Goal: Task Accomplishment & Management: Use online tool/utility

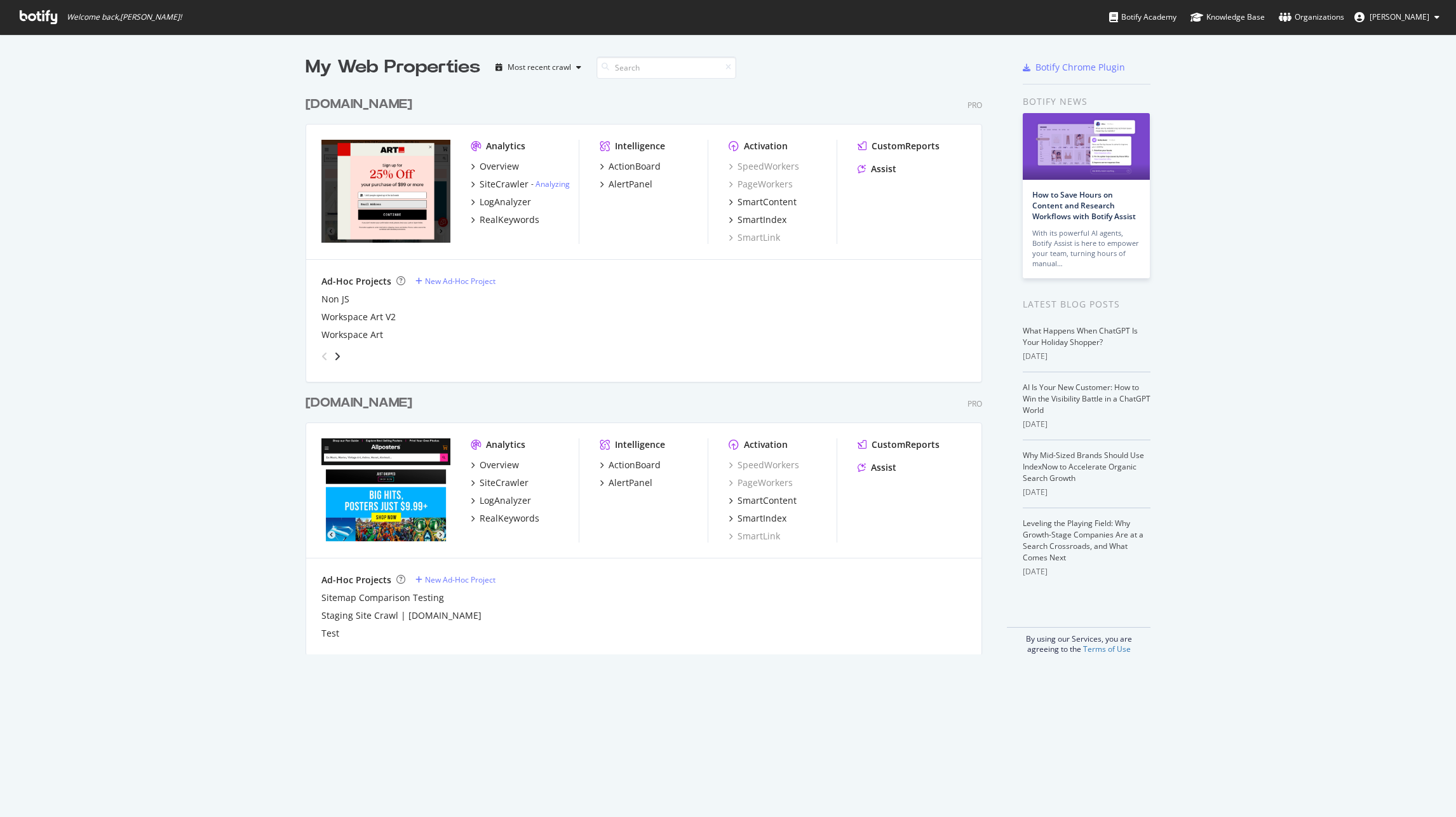
scroll to position [807, 1436]
click at [506, 202] on div "LogAnalyzer" at bounding box center [505, 202] width 51 height 13
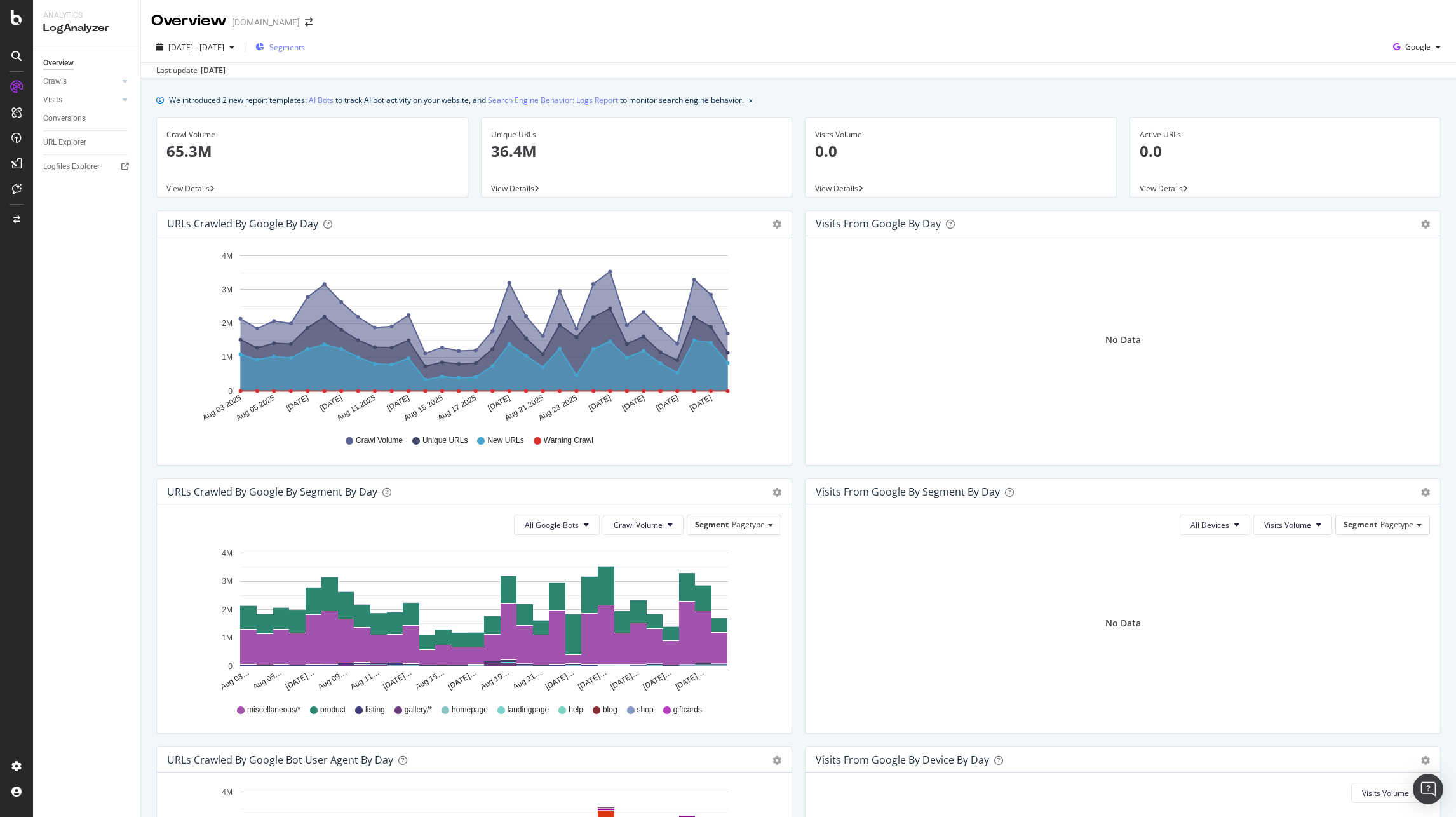
click at [305, 47] on span "Segments" at bounding box center [287, 47] width 35 height 11
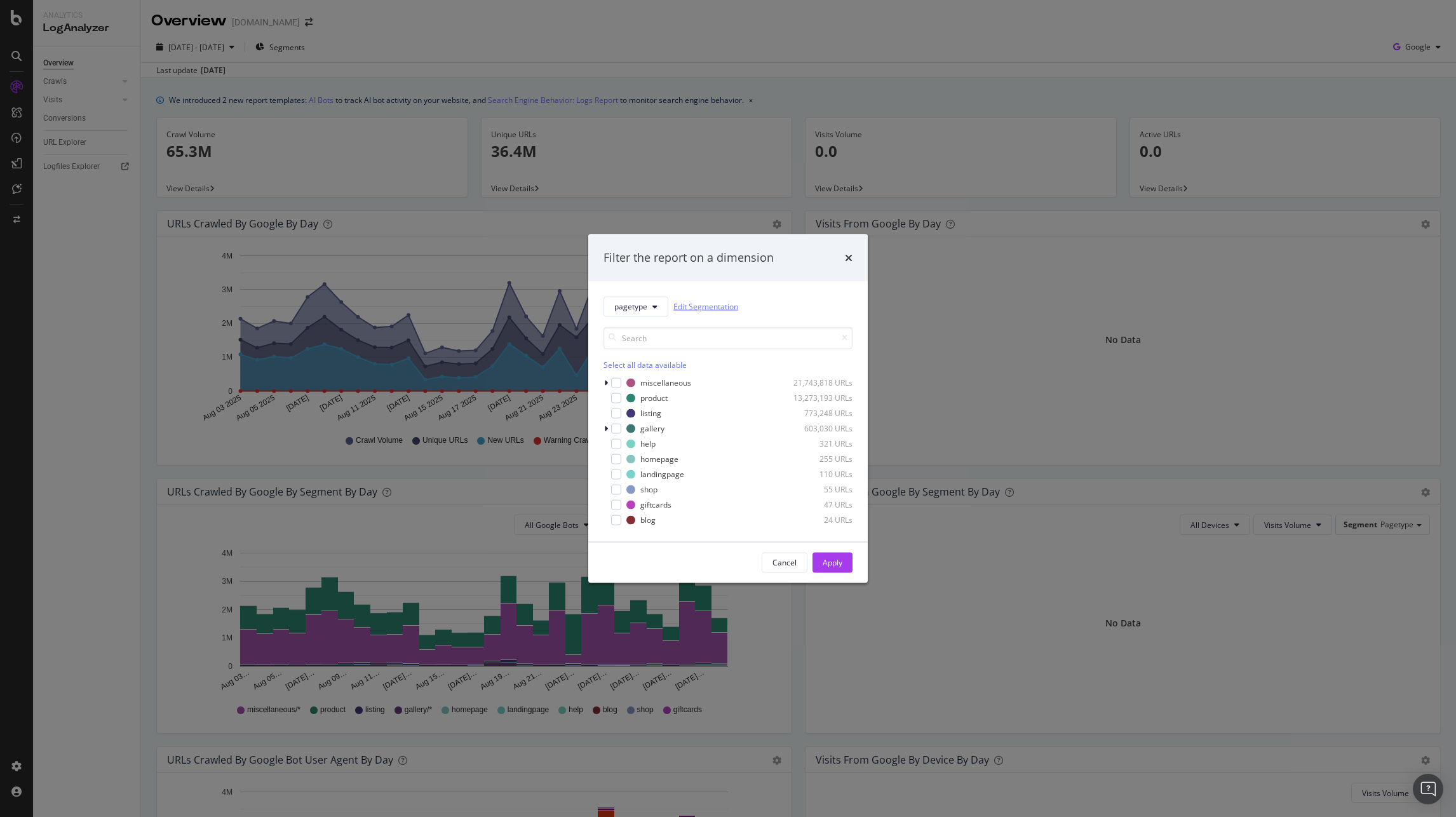
click at [721, 306] on link "Edit Segmentation" at bounding box center [705, 306] width 65 height 13
click at [640, 302] on span "pagetype" at bounding box center [630, 306] width 33 height 11
click at [690, 384] on div "url-parameters" at bounding box center [671, 376] width 134 height 19
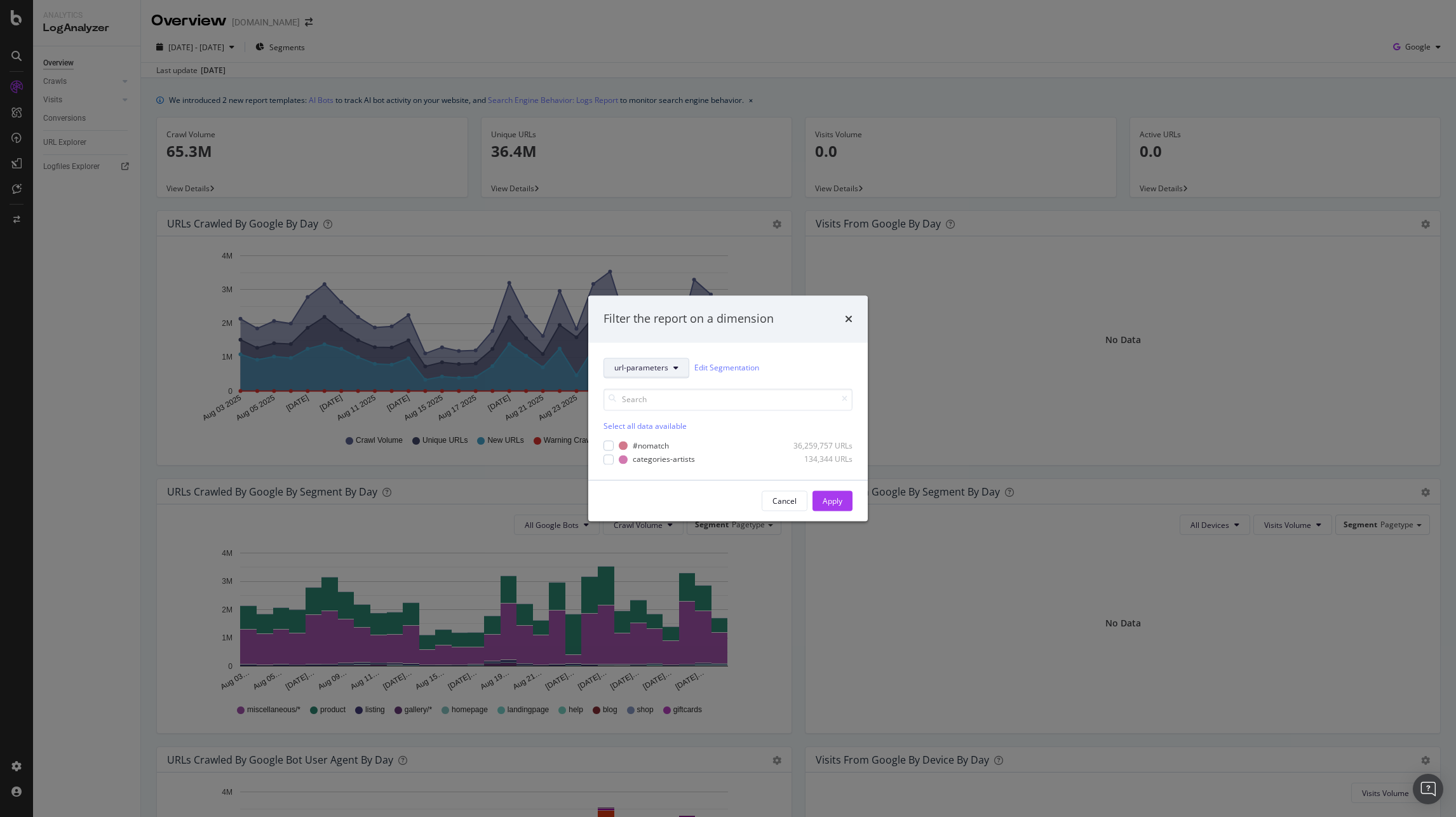
click at [639, 368] on span "url-parameters" at bounding box center [641, 368] width 54 height 11
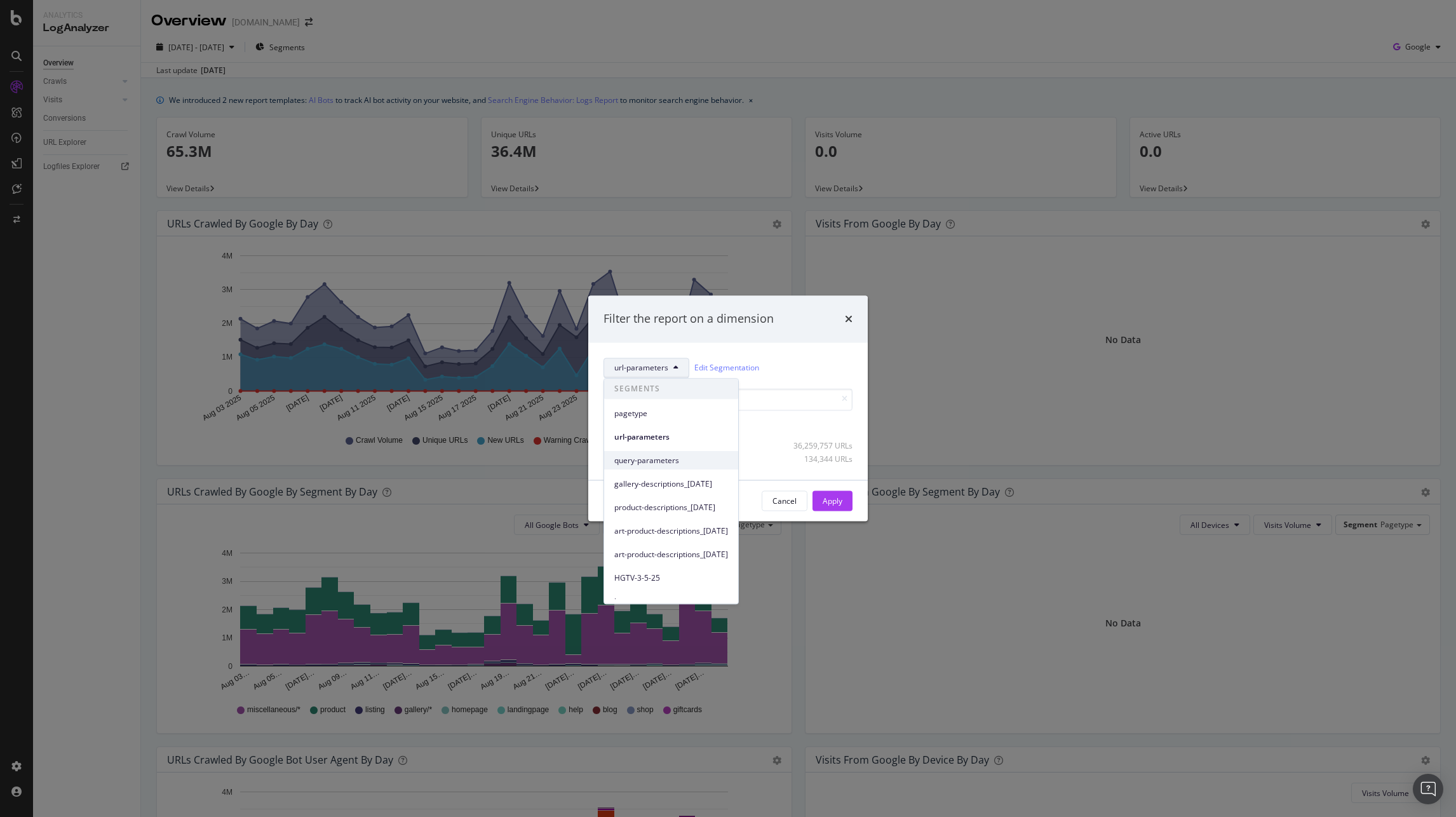
click at [657, 461] on span "query-parameters" at bounding box center [671, 461] width 113 height 11
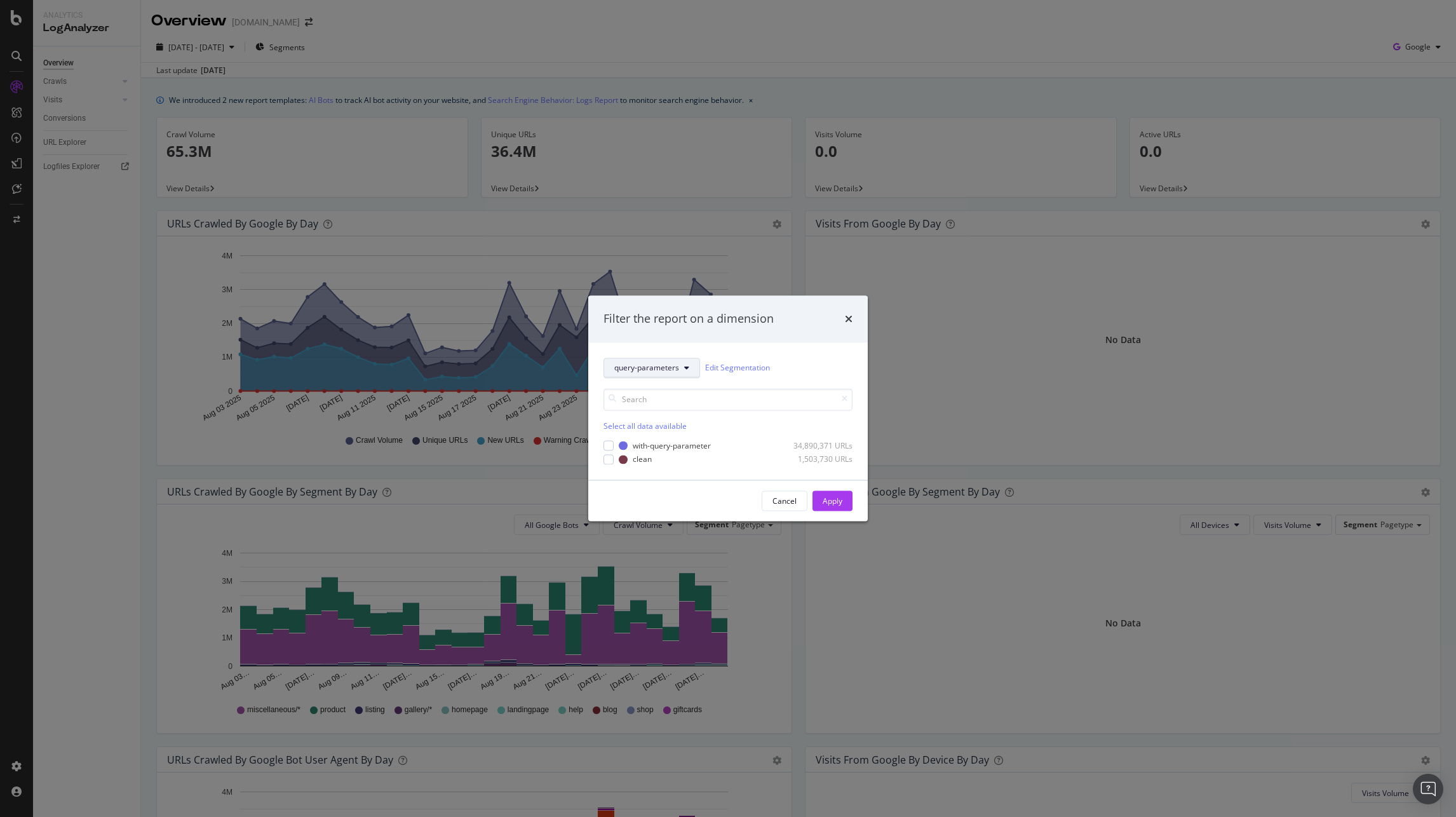
click at [662, 382] on div "Select all data available with-query-parameter 34,890,371 URLs clean 1,503,730 …" at bounding box center [727, 421] width 249 height 86
click at [666, 371] on span "query-parameters" at bounding box center [646, 368] width 65 height 11
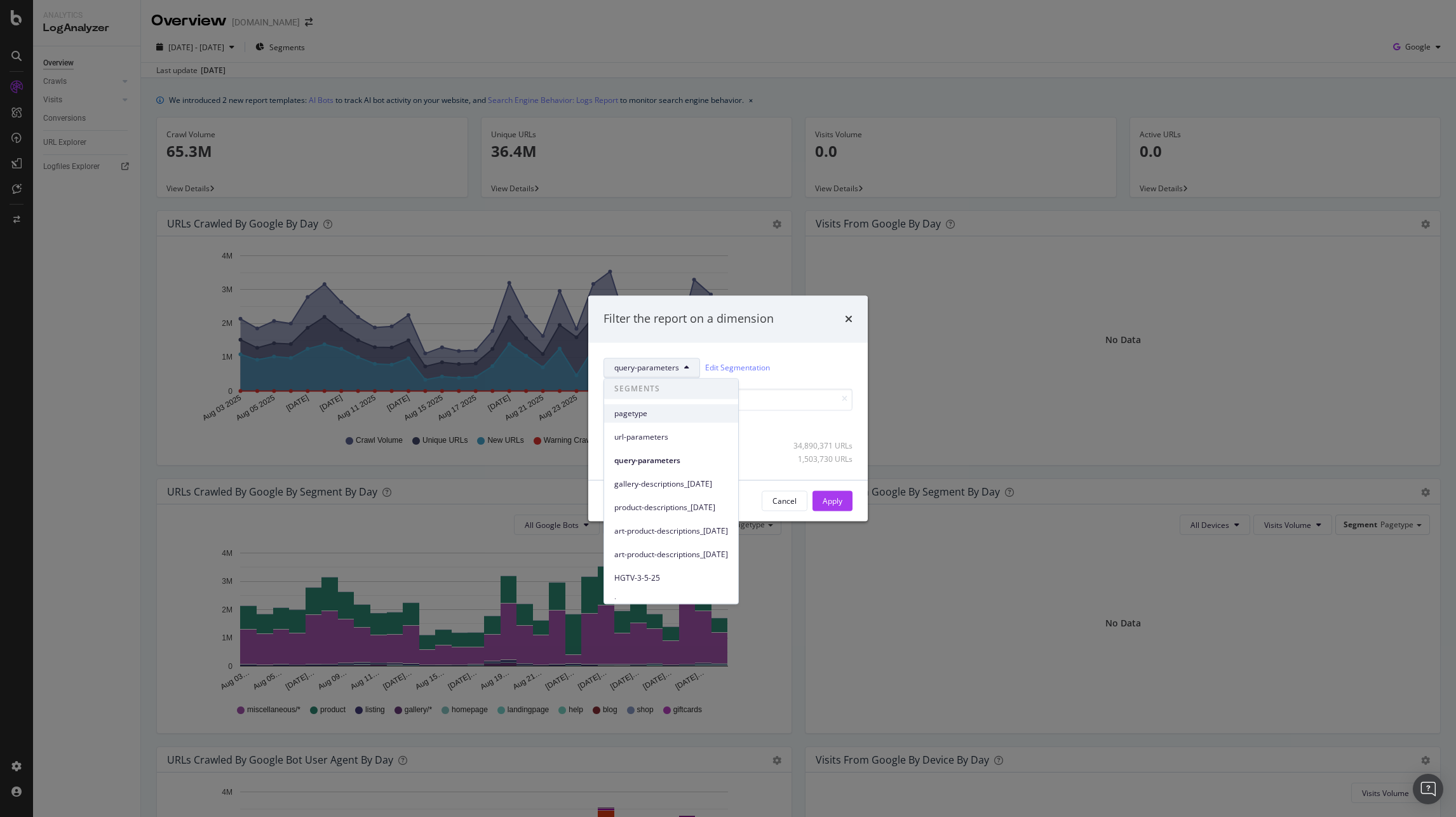
click at [658, 421] on div "pagetype" at bounding box center [671, 413] width 134 height 19
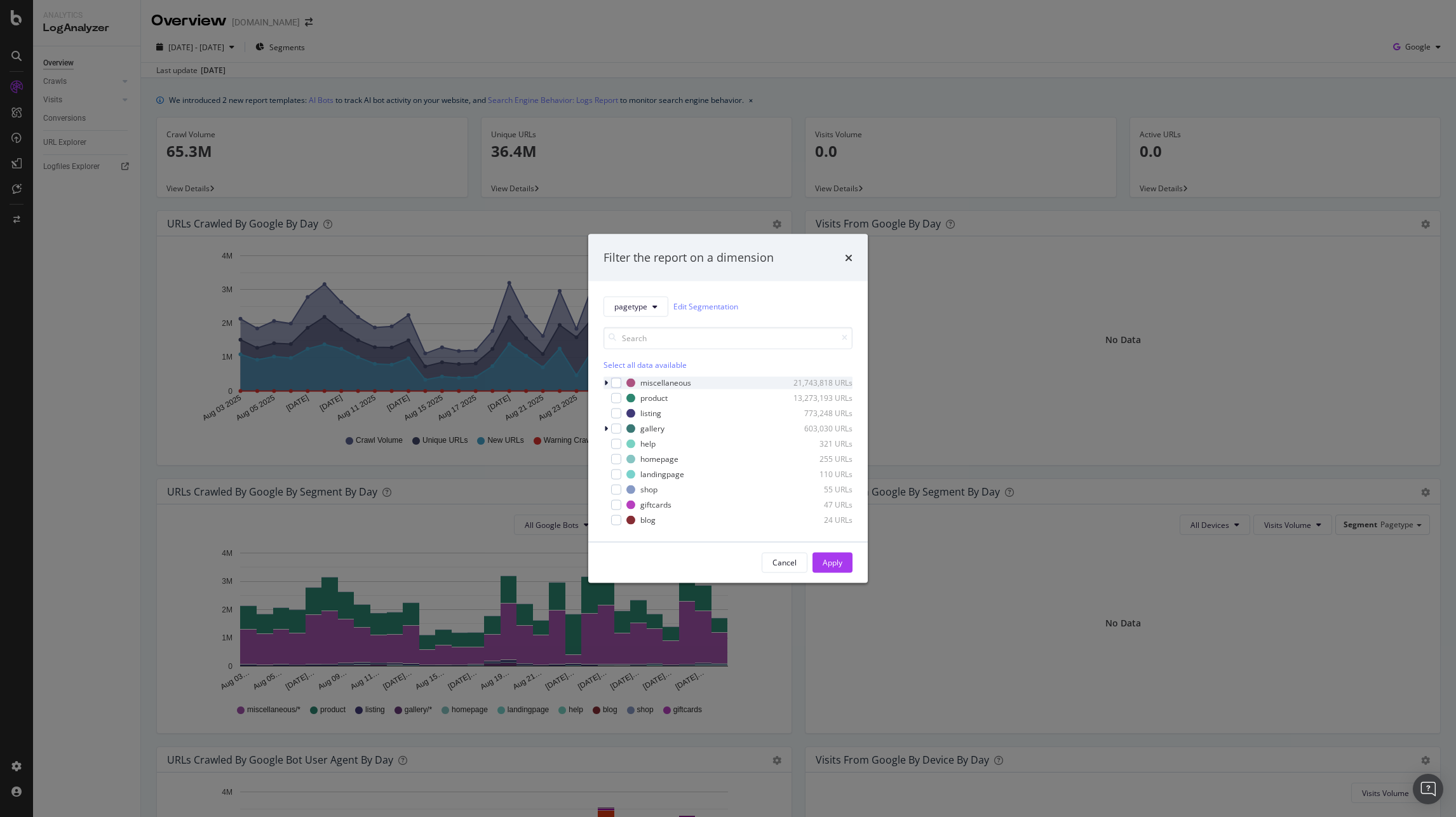
click at [607, 382] on icon "modal" at bounding box center [606, 382] width 4 height 7
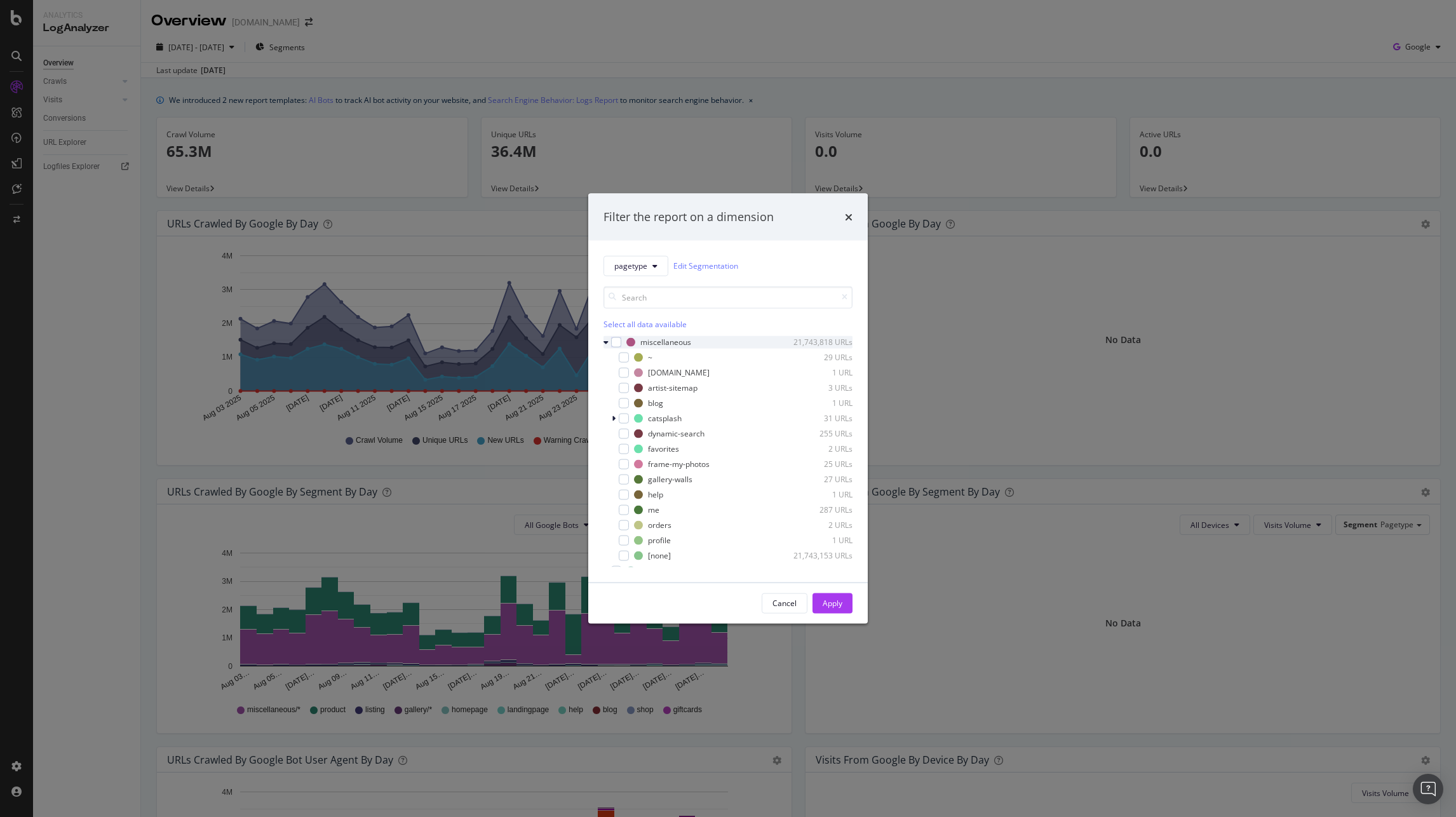
click at [606, 339] on icon "modal" at bounding box center [606, 341] width 5 height 7
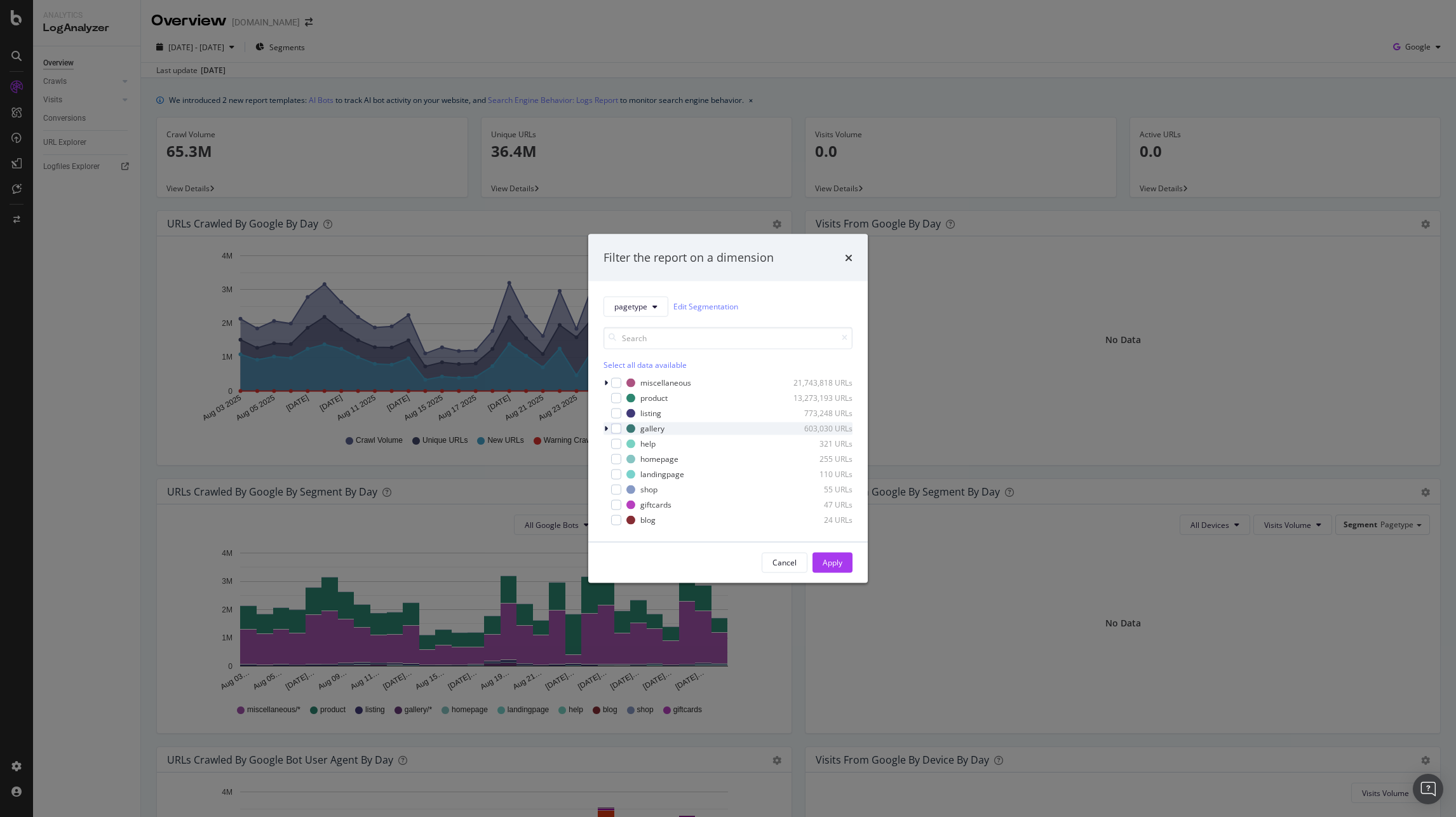
click at [606, 428] on icon "modal" at bounding box center [606, 428] width 4 height 7
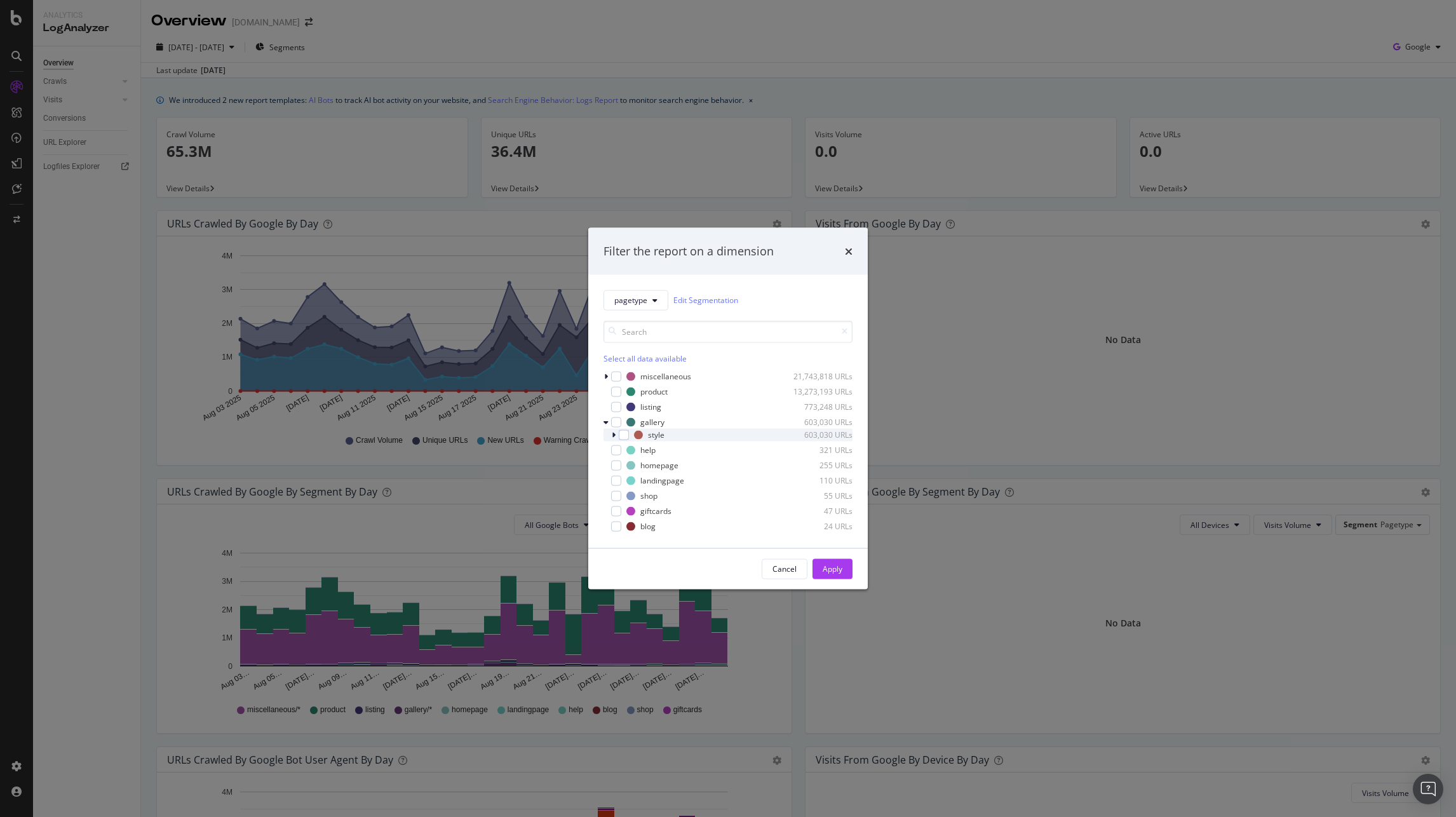
click at [615, 432] on div "modal" at bounding box center [615, 435] width 7 height 13
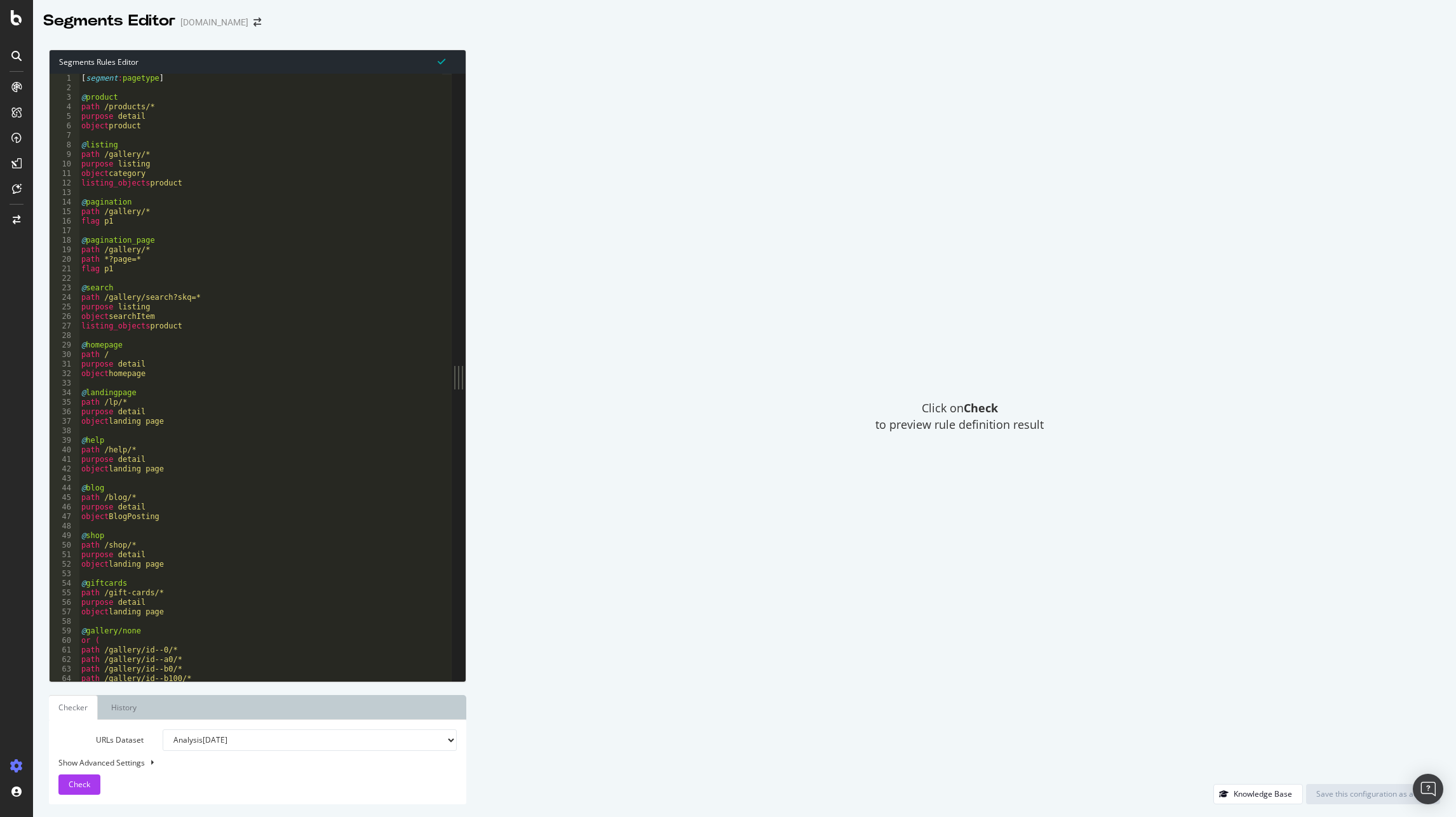
type textarea "flag p1"
click at [226, 218] on div "[ segment : pagetype ] @ product path /products/* purpose detail object product…" at bounding box center [435, 382] width 713 height 618
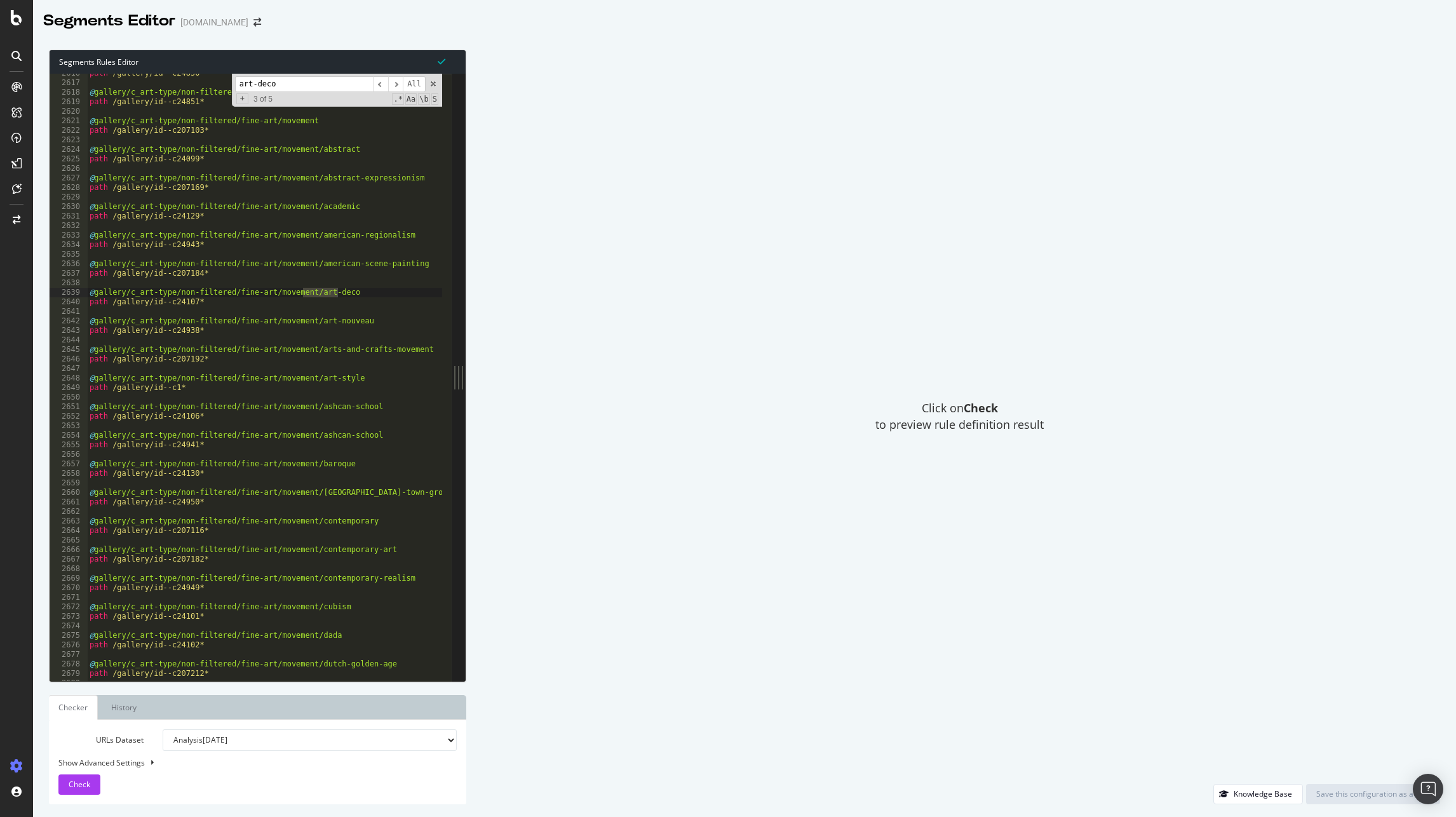
scroll to position [12408, 0]
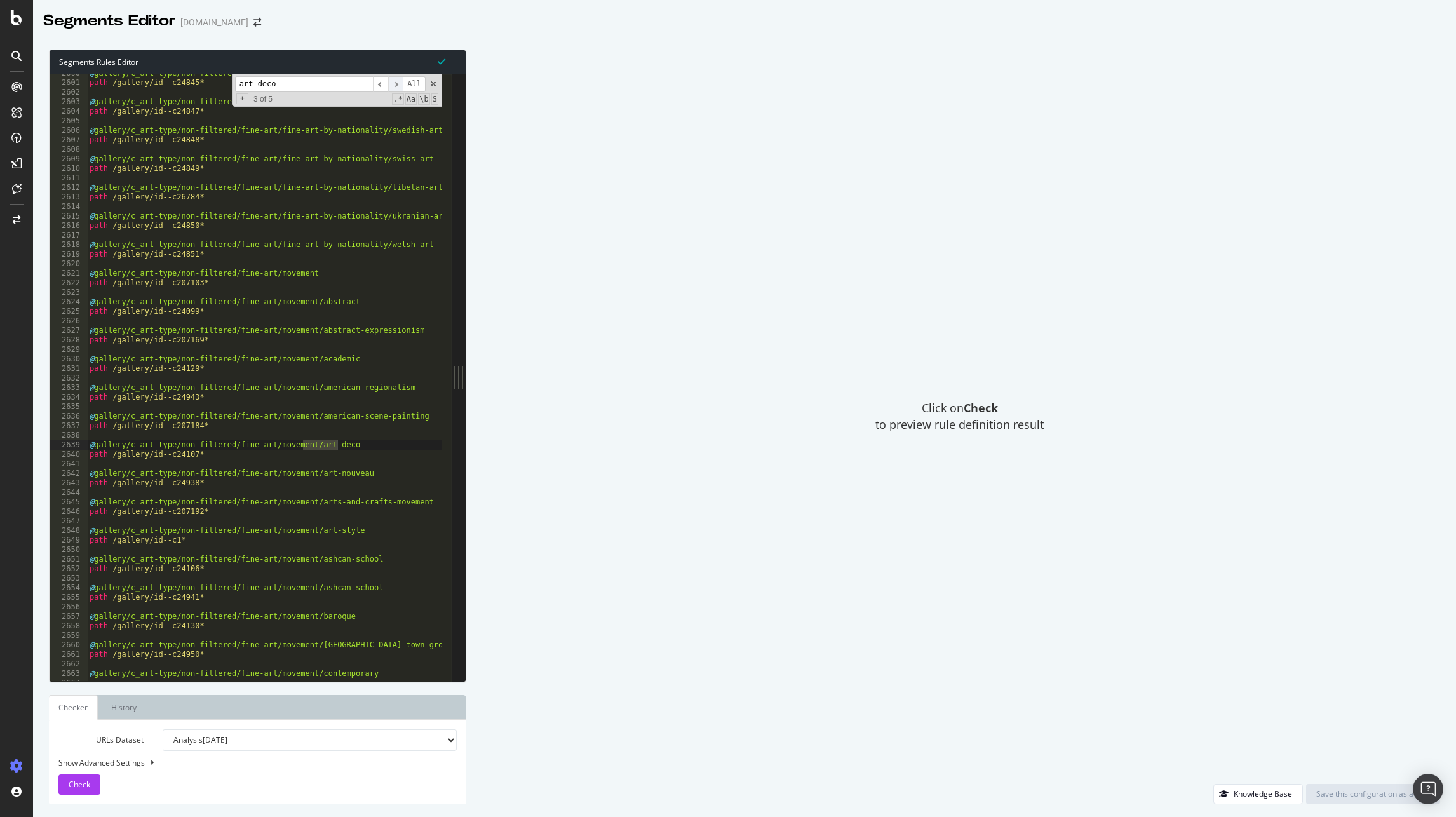
type input "art-deco"
click at [395, 83] on span "​" at bounding box center [396, 84] width 15 height 16
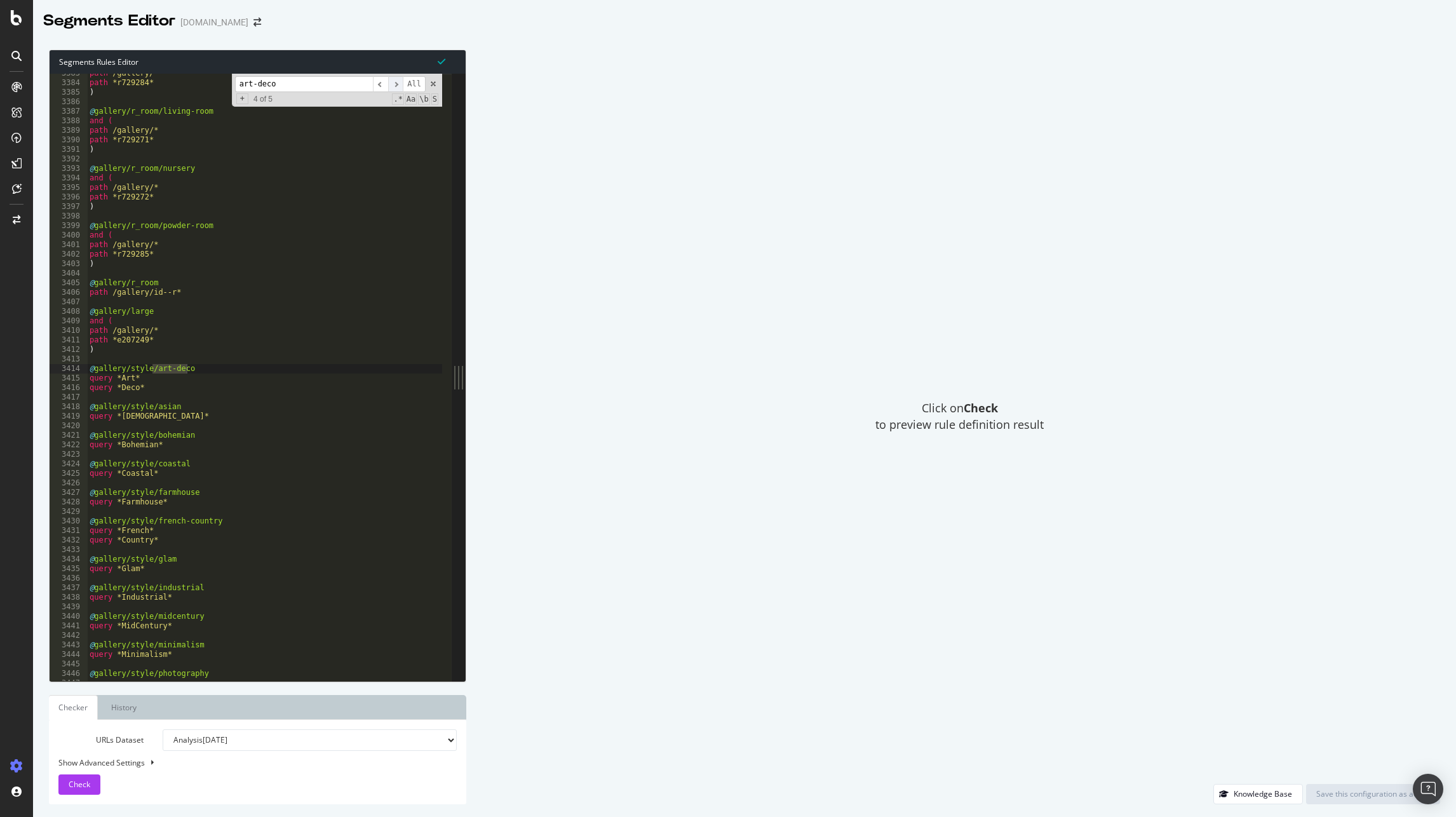
click at [395, 83] on span "​" at bounding box center [396, 84] width 15 height 16
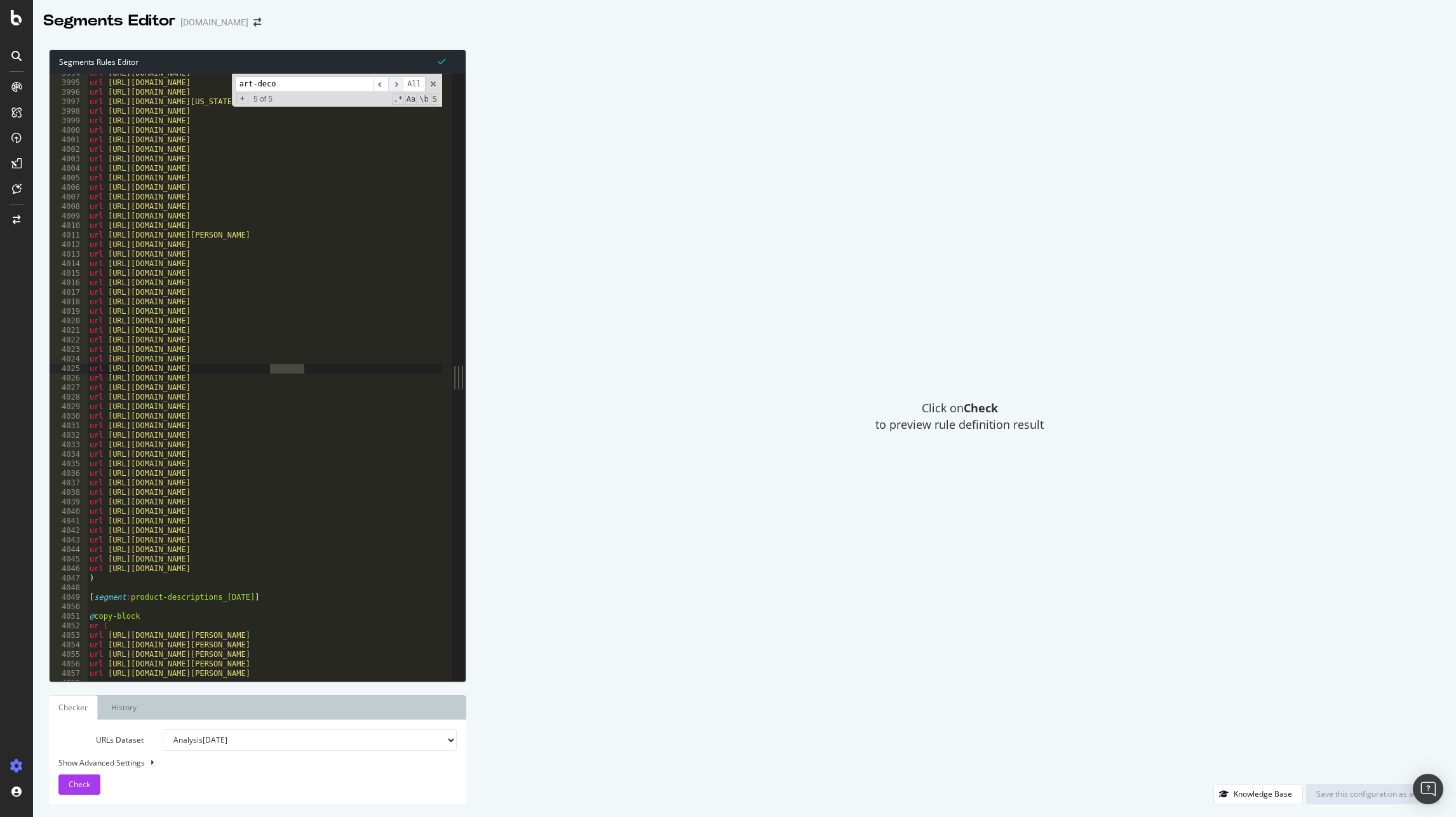
scroll to position [19061, 0]
click at [395, 83] on span "​" at bounding box center [396, 84] width 15 height 16
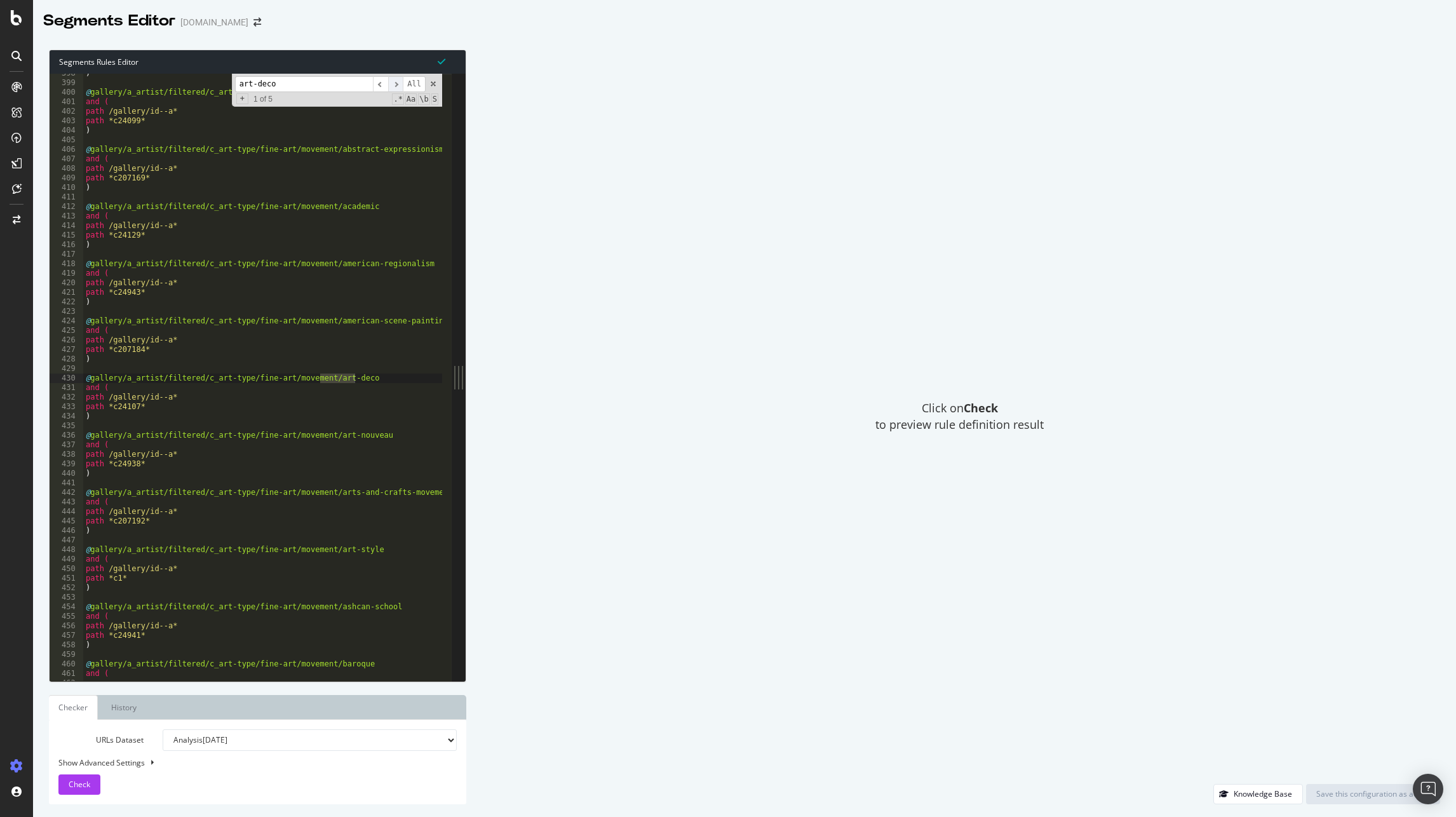
scroll to position [1897, 0]
click at [395, 83] on span "​" at bounding box center [396, 84] width 15 height 16
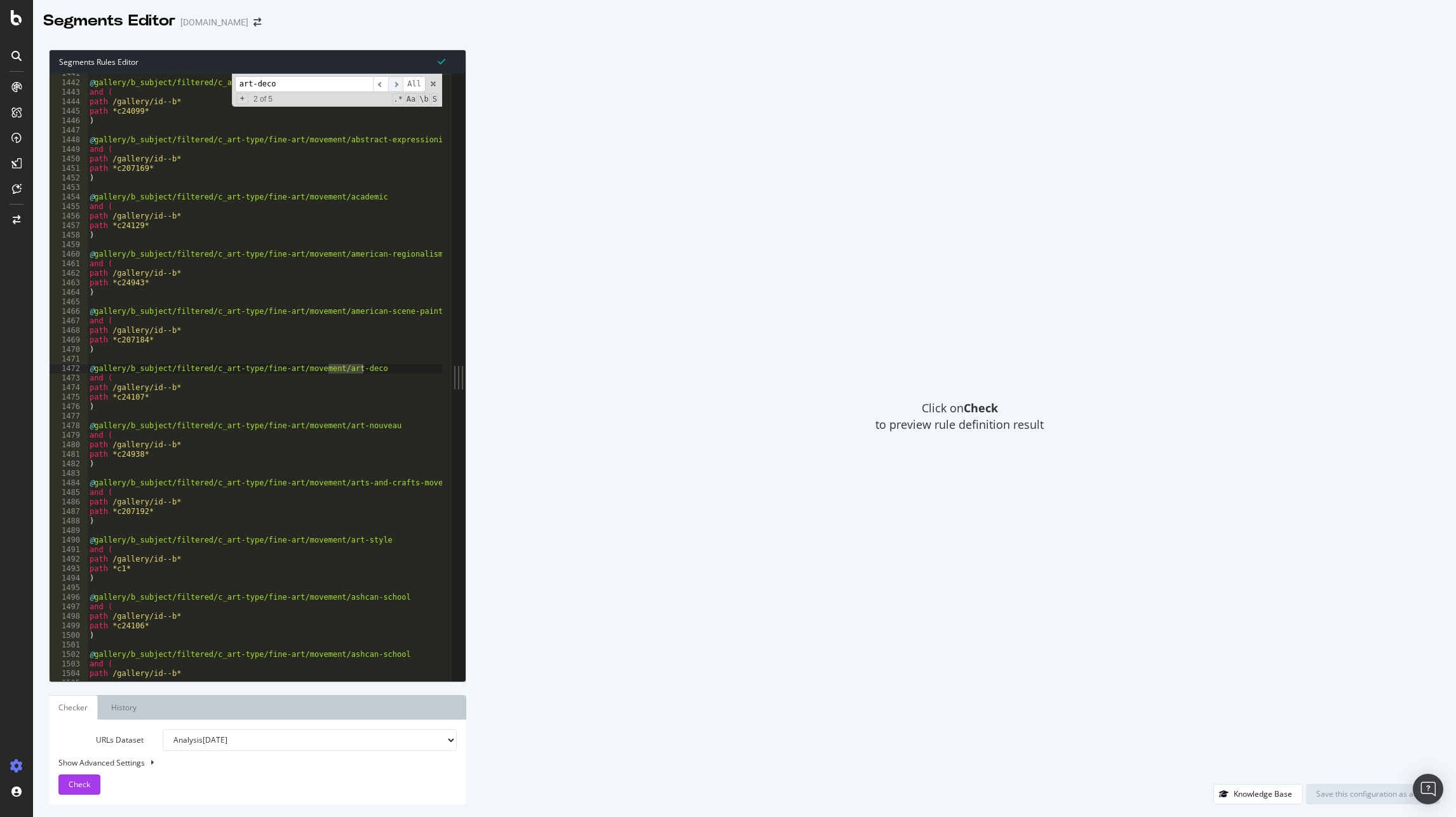
scroll to position [6876, 0]
click at [395, 83] on span "​" at bounding box center [396, 84] width 15 height 16
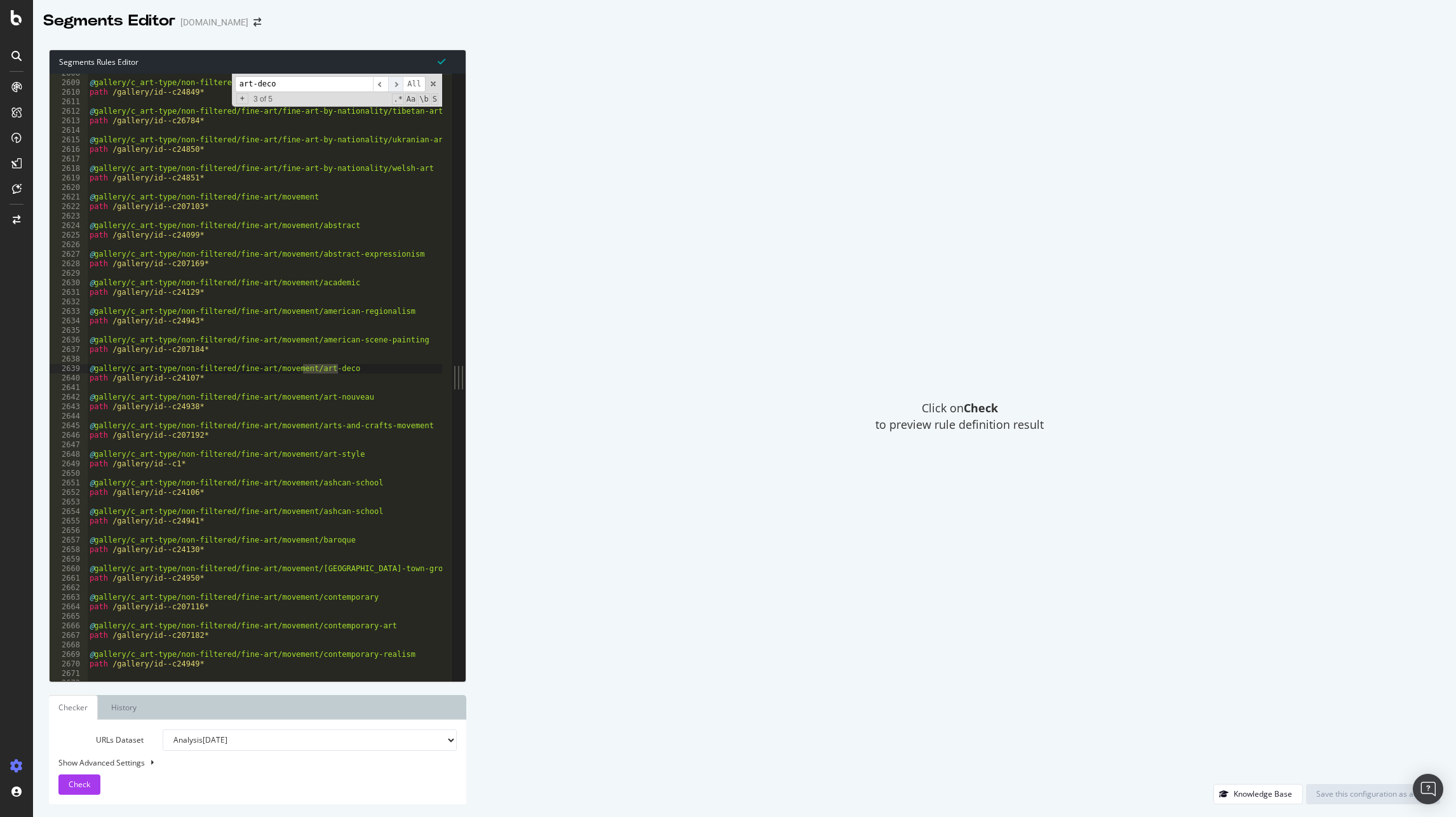
scroll to position [12446, 0]
click at [395, 83] on span "​" at bounding box center [396, 84] width 15 height 16
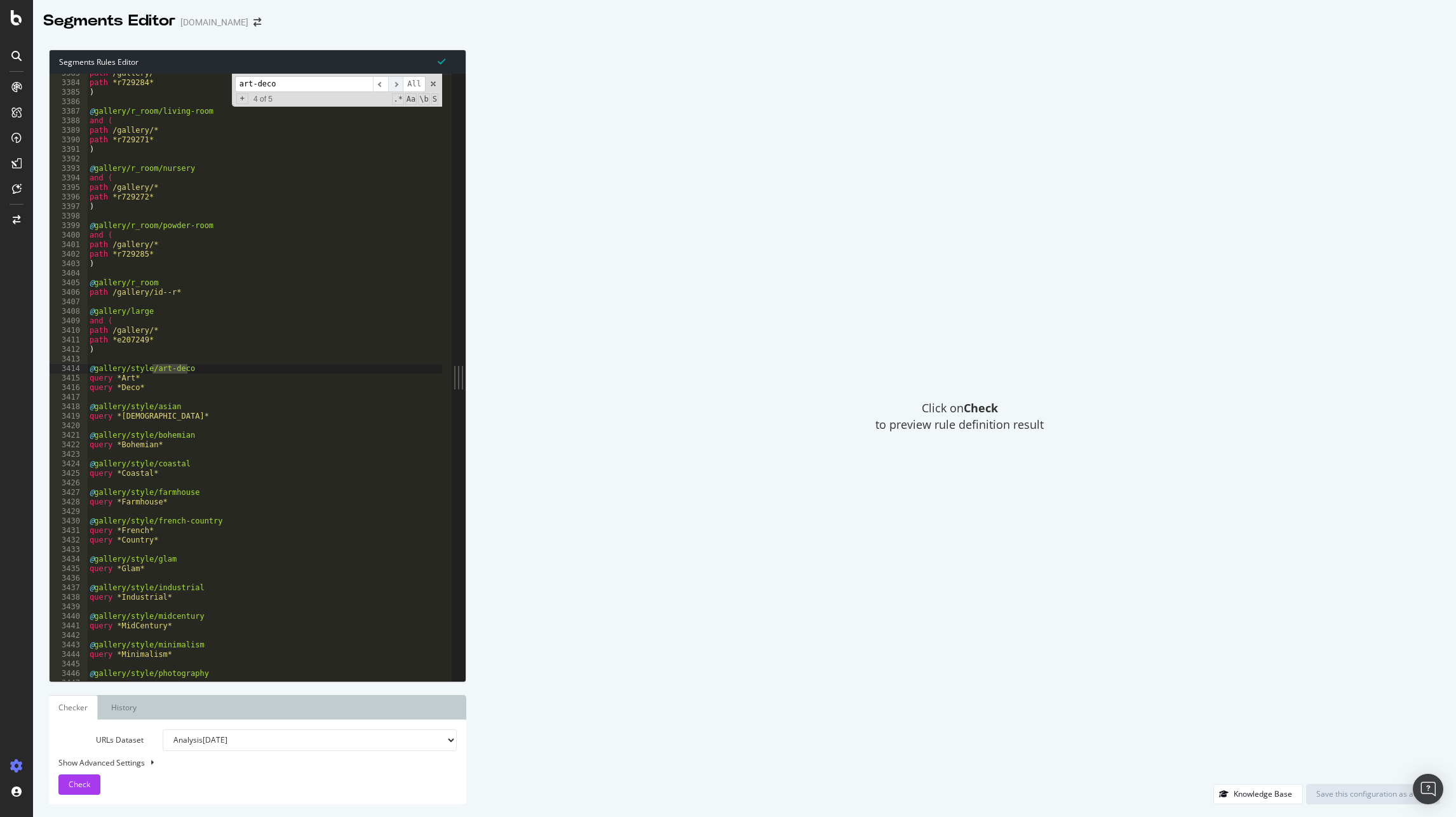
scroll to position [16145, 0]
drag, startPoint x: 1320, startPoint y: 178, endPoint x: 539, endPoint y: 132, distance: 782.4
click at [1311, 174] on div "Click on Check to preview rule definition result" at bounding box center [960, 417] width 961 height 734
